Goal: Register for event/course: Sign up to attend an event or enroll in a course

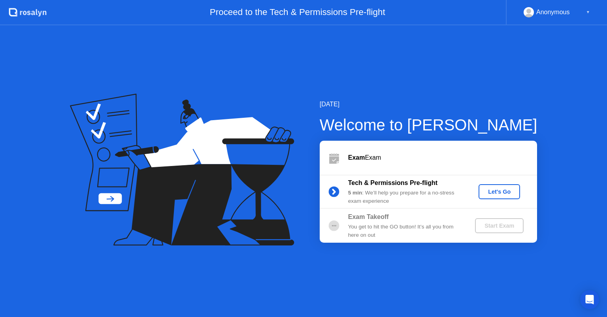
click at [507, 194] on div "Let's Go" at bounding box center [498, 191] width 35 height 6
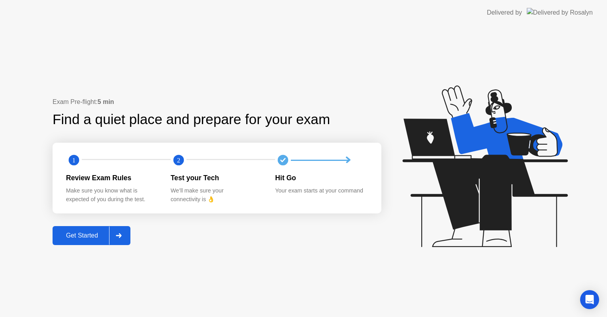
click at [92, 232] on div "Get Started" at bounding box center [82, 235] width 54 height 7
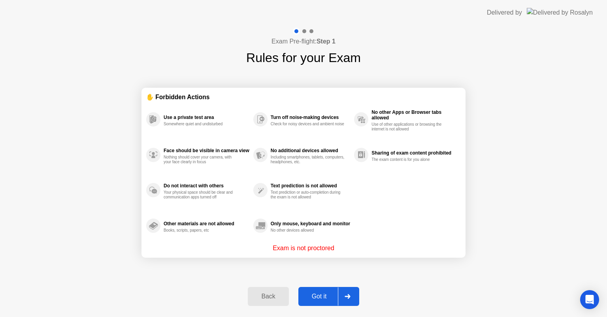
click at [331, 294] on div "Got it" at bounding box center [319, 296] width 37 height 7
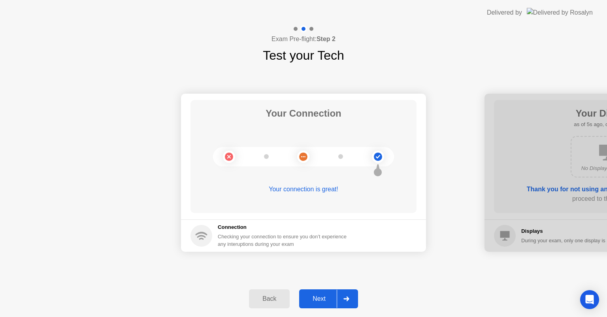
click at [323, 295] on div "Next" at bounding box center [318, 298] width 35 height 7
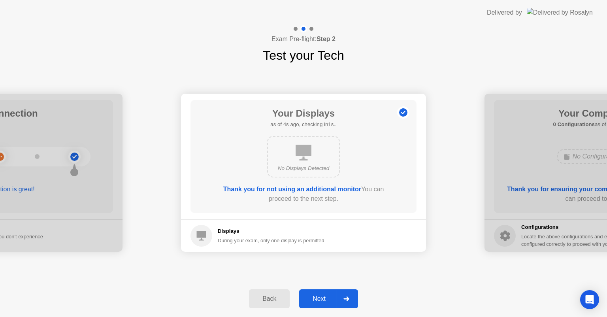
click at [323, 295] on div "Next" at bounding box center [318, 298] width 35 height 7
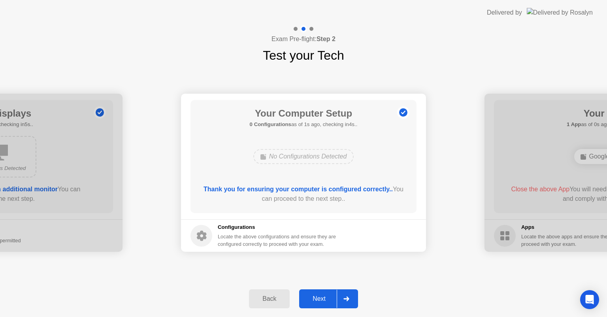
click at [323, 297] on div "Next" at bounding box center [318, 298] width 35 height 7
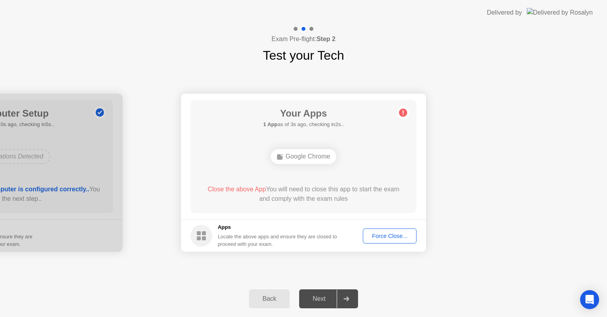
click at [381, 236] on div "Force Close..." at bounding box center [389, 236] width 48 height 6
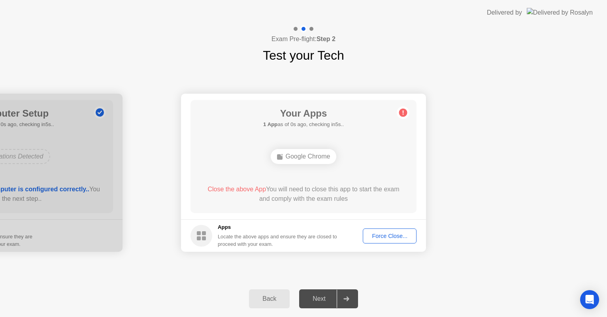
click at [378, 234] on div "Force Close..." at bounding box center [389, 236] width 48 height 6
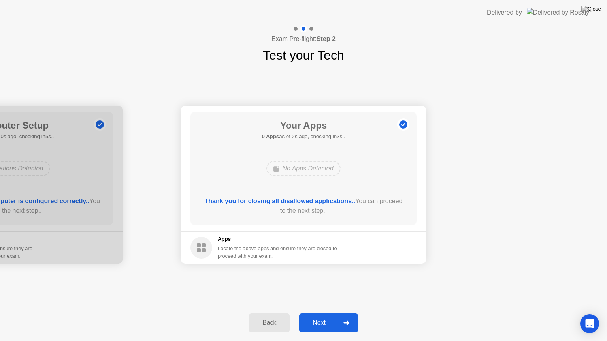
click at [327, 316] on button "Next" at bounding box center [328, 323] width 59 height 19
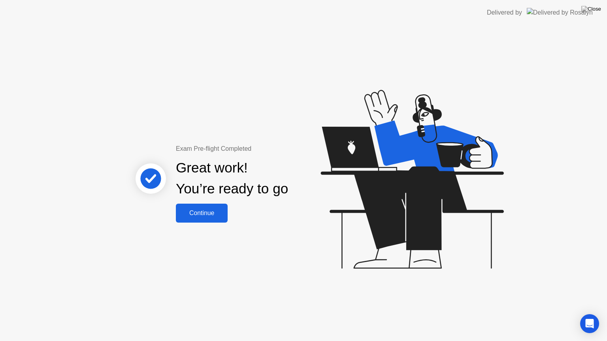
click at [209, 215] on div "Continue" at bounding box center [201, 213] width 47 height 7
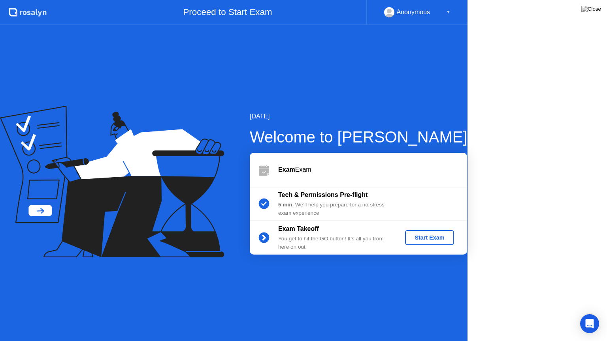
click at [209, 215] on icon at bounding box center [112, 182] width 224 height 152
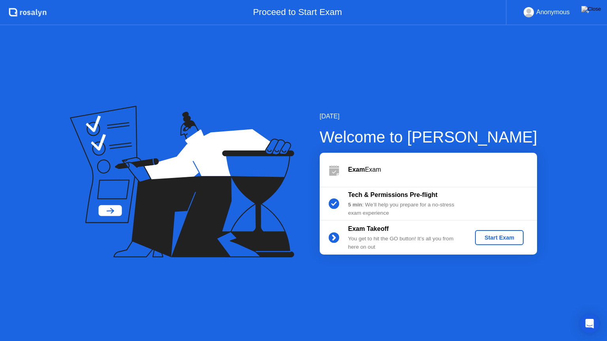
click at [496, 235] on div "Start Exam" at bounding box center [499, 238] width 42 height 6
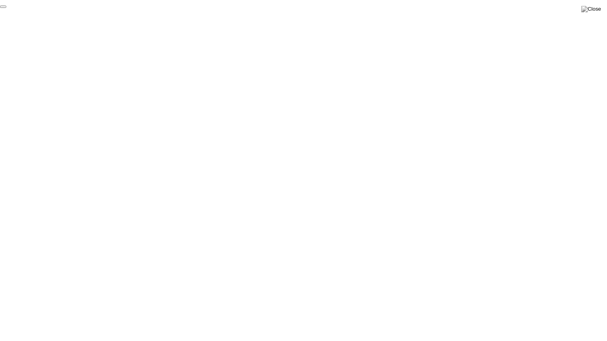
click div "End Proctoring Session"
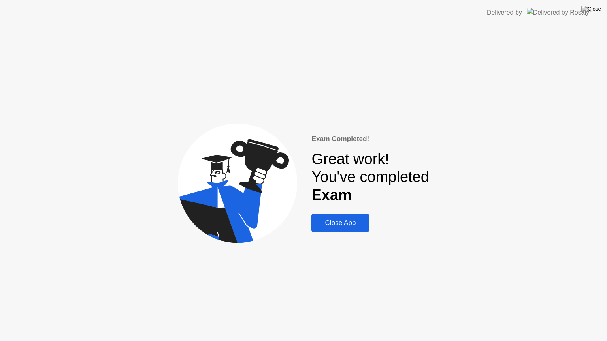
click at [341, 219] on div "Close App" at bounding box center [340, 223] width 53 height 8
